Goal: Task Accomplishment & Management: Complete application form

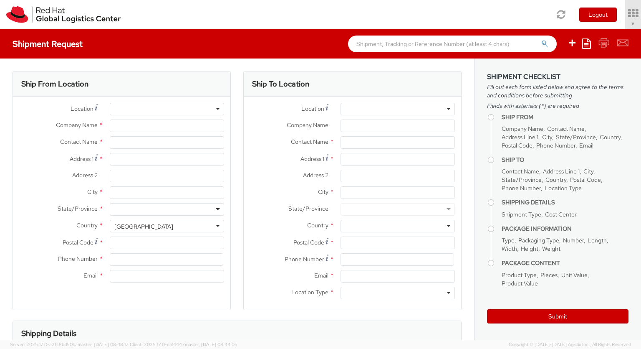
select select "850"
select select
type input "Red Hat Czech s.r.o."
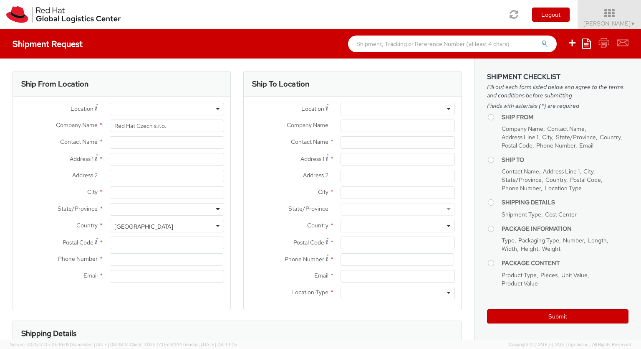
type input "[PERSON_NAME]"
type input "Purkynova 647/111"
type input "[GEOGRAPHIC_DATA]"
type input "621 00"
type input "420 532 294 555"
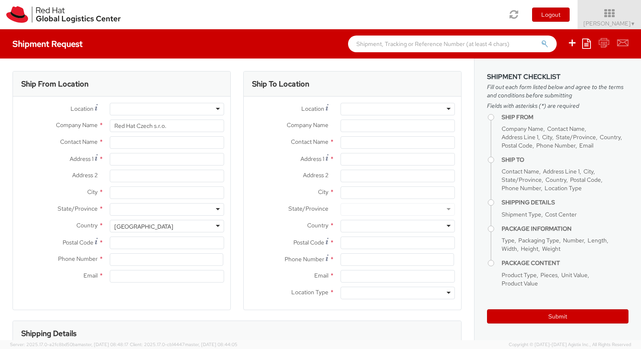
type input "[EMAIL_ADDRESS][DOMAIN_NAME]"
select select "CM"
select select "KGS"
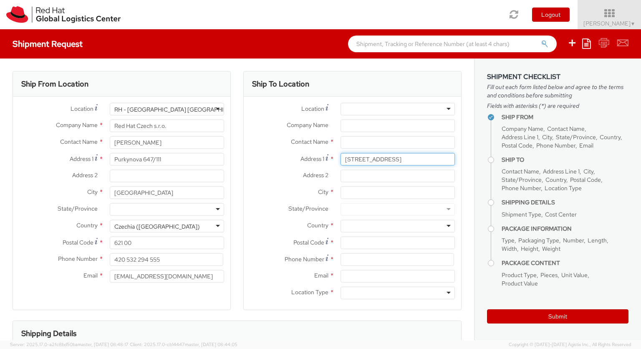
type input "[STREET_ADDRESS]"
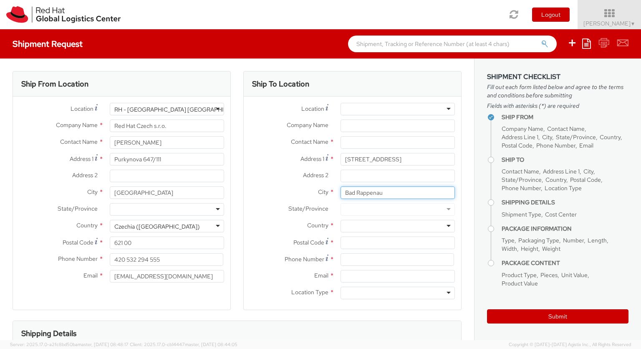
type input "Bad Rappenau"
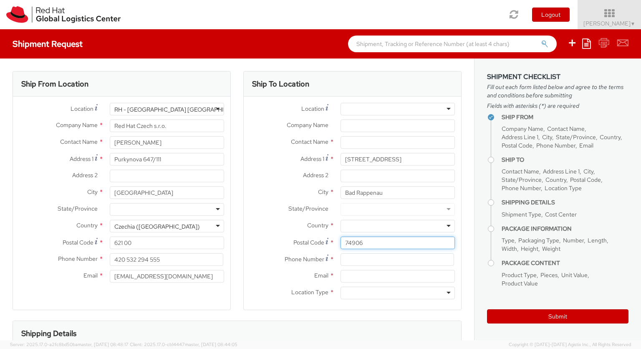
type input "74906"
click at [398, 226] on div at bounding box center [398, 226] width 114 height 13
type input "[GEOGRAPHIC_DATA]"
click at [398, 293] on div at bounding box center [398, 292] width 114 height 13
type input "r"
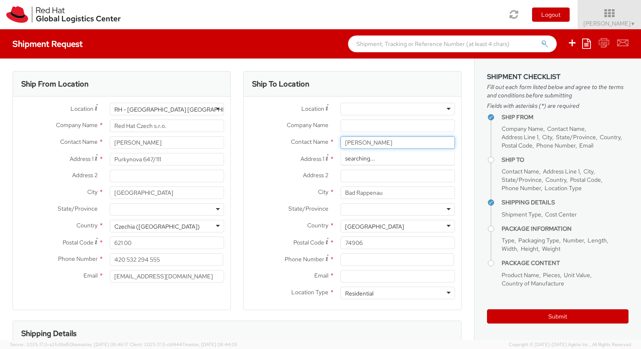
type input "[PERSON_NAME]"
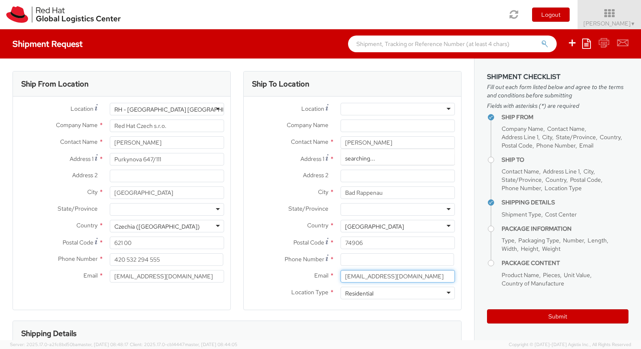
type input "[EMAIL_ADDRESS][DOMAIN_NAME]"
type input "[PHONE_NUMBER]"
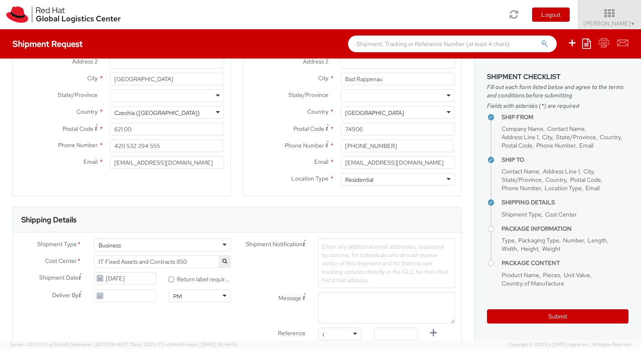
type input "ref"
type input "RPCI0078818"
type input "[EMAIL_ADDRESS][DOMAIN_NAME]"
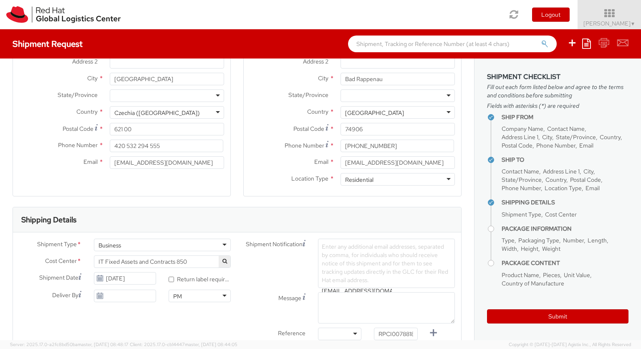
type input "[EMAIL_ADDRESS][DOMAIN_NAME]"
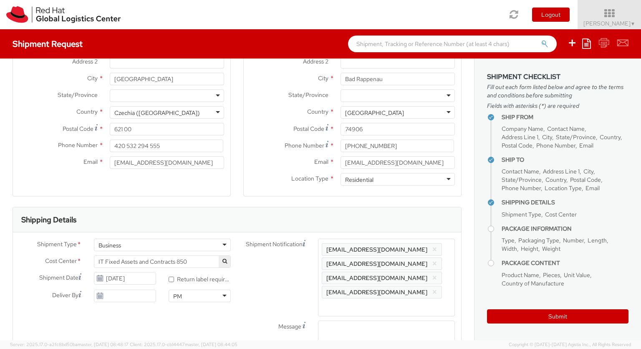
scroll to position [0, 2]
type input "lap"
select select "LAPTOP"
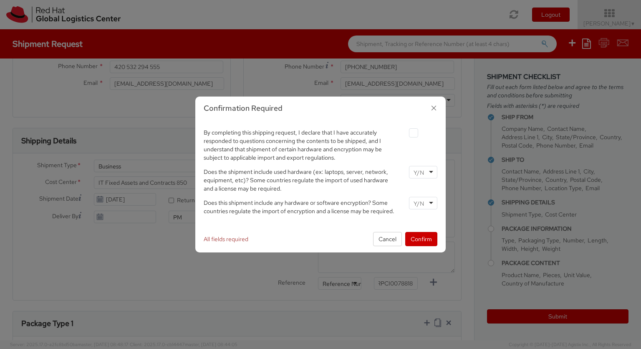
click at [413, 132] on label at bounding box center [413, 132] width 9 height 9
click at [407, 132] on input "checkbox" at bounding box center [403, 132] width 5 height 5
checkbox input "true"
click at [423, 172] on input "select-one" at bounding box center [420, 172] width 12 height 8
type input "no"
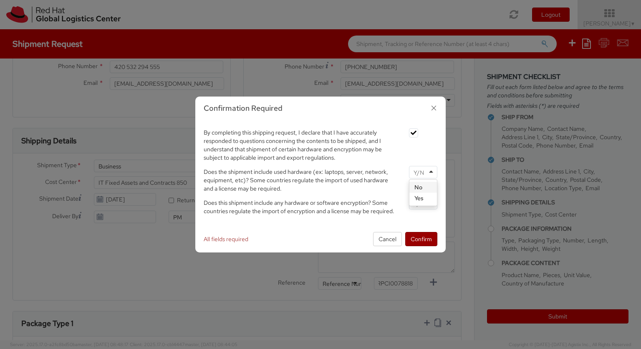
click at [423, 203] on input "select-one" at bounding box center [420, 203] width 12 height 8
click at [421, 238] on button "Confirm" at bounding box center [421, 239] width 32 height 14
type input "your"
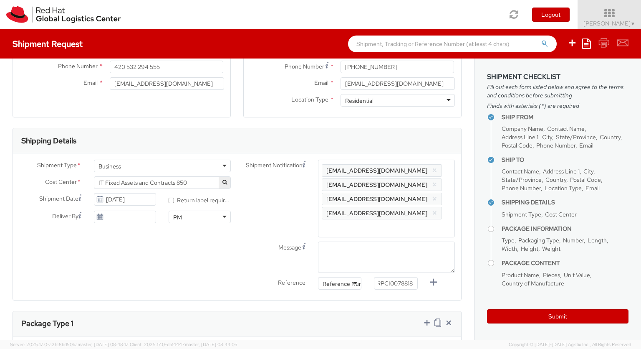
type input "1"
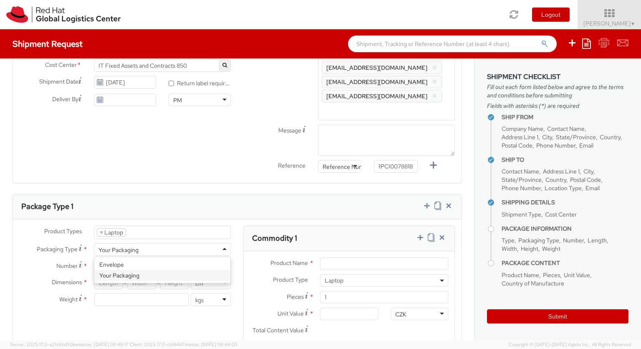
type input "[GEOGRAPHIC_DATA]"
type input "44"
type input "34"
type input "9"
type input "3.2"
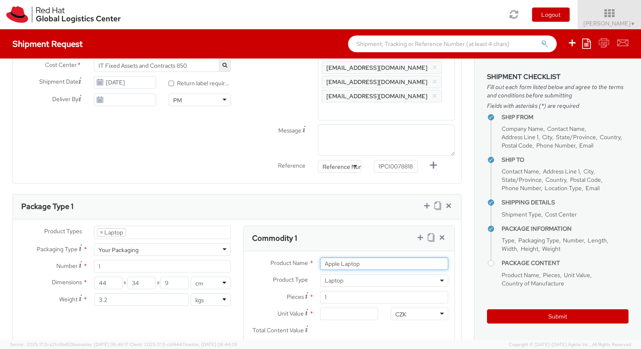
type input "Apple Laptop"
click at [349, 307] on input "Unit Value *" at bounding box center [349, 313] width 58 height 13
type input "2,480.40"
type input "EUR"
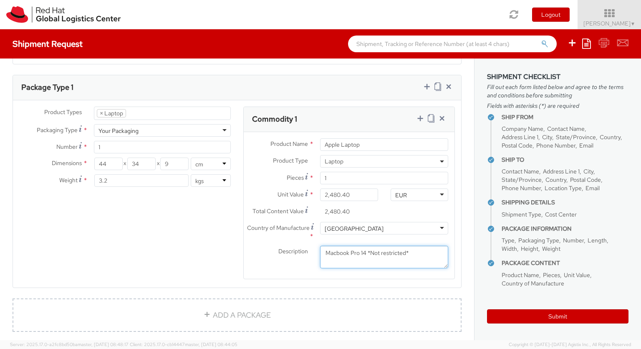
scroll to position [476, 0]
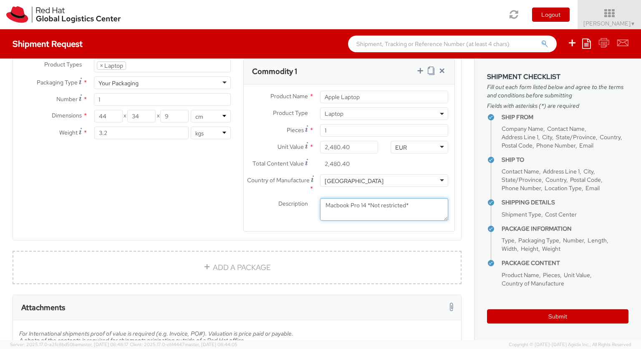
type textarea "Macbook Pro 14 *Not restricted*"
type input "[PERSON_NAME]"
